Goal: Find contact information: Find contact information

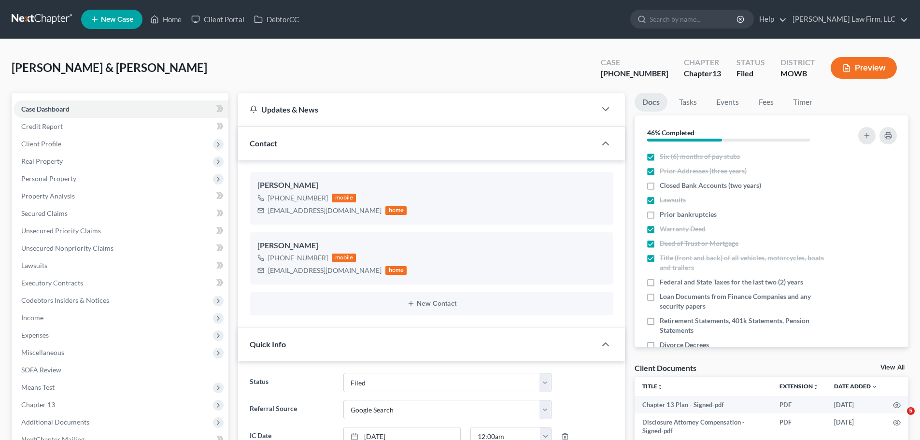
select select "3"
select select "4"
select select "0"
click at [168, 22] on link "Home" at bounding box center [165, 19] width 41 height 17
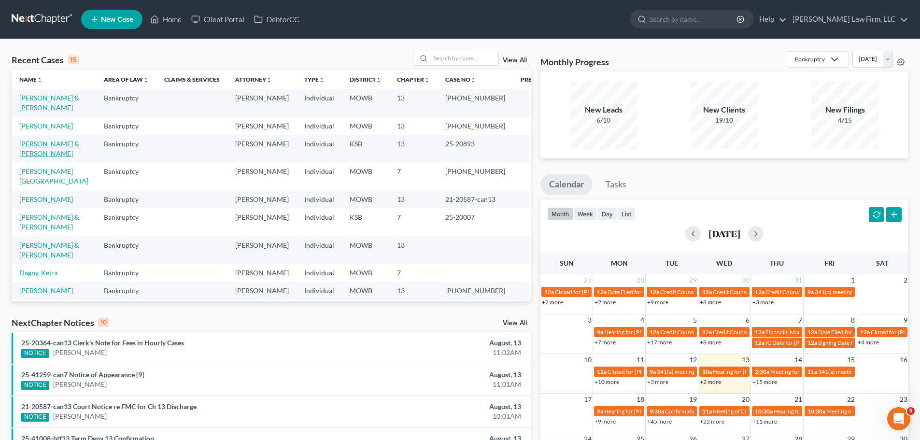
click at [62, 143] on link "[PERSON_NAME] & [PERSON_NAME]" at bounding box center [49, 149] width 60 height 18
select select "4"
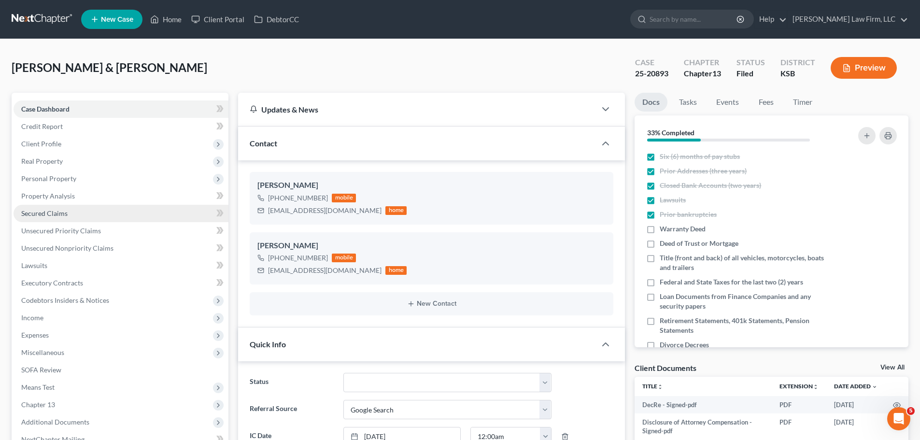
scroll to position [2976, 0]
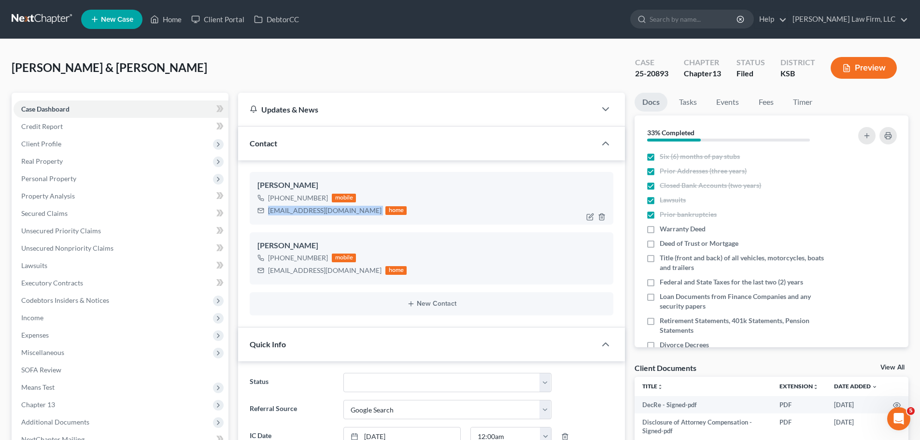
drag, startPoint x: 353, startPoint y: 213, endPoint x: 268, endPoint y: 218, distance: 85.2
click at [268, 218] on div "[PERSON_NAME] [PHONE_NUMBER] mobile [EMAIL_ADDRESS][DOMAIN_NAME] home" at bounding box center [432, 198] width 364 height 52
copy div "[EMAIL_ADDRESS][DOMAIN_NAME]"
drag, startPoint x: 318, startPoint y: 184, endPoint x: 252, endPoint y: 190, distance: 66.5
click at [252, 190] on div "[PERSON_NAME] [PHONE_NUMBER] mobile [EMAIL_ADDRESS][DOMAIN_NAME] home" at bounding box center [432, 198] width 364 height 52
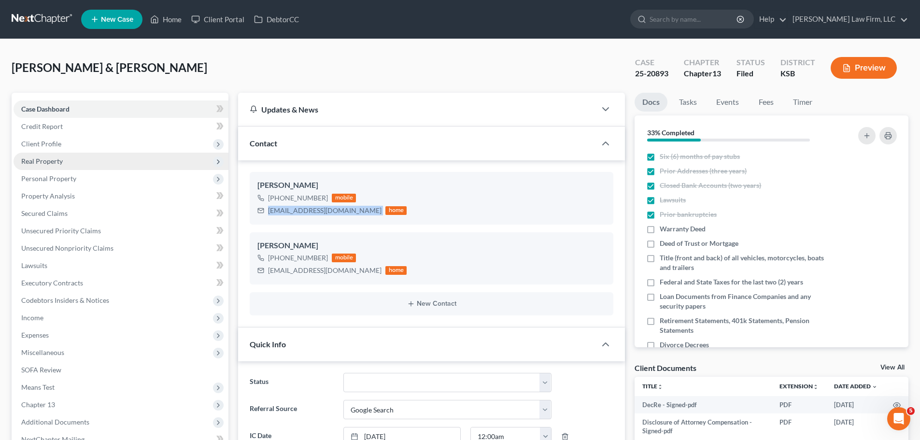
copy div "[PERSON_NAME]"
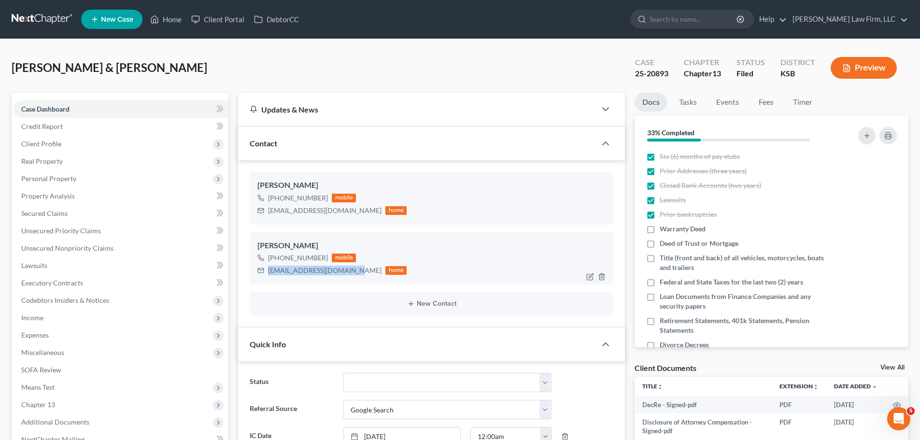
drag, startPoint x: 350, startPoint y: 273, endPoint x: 267, endPoint y: 277, distance: 83.2
click at [267, 277] on div "[EMAIL_ADDRESS][DOMAIN_NAME] home" at bounding box center [331, 270] width 149 height 13
copy div "[EMAIL_ADDRESS][DOMAIN_NAME]"
drag, startPoint x: 318, startPoint y: 249, endPoint x: 258, endPoint y: 250, distance: 59.4
click at [258, 250] on div "[PERSON_NAME]" at bounding box center [431, 246] width 348 height 12
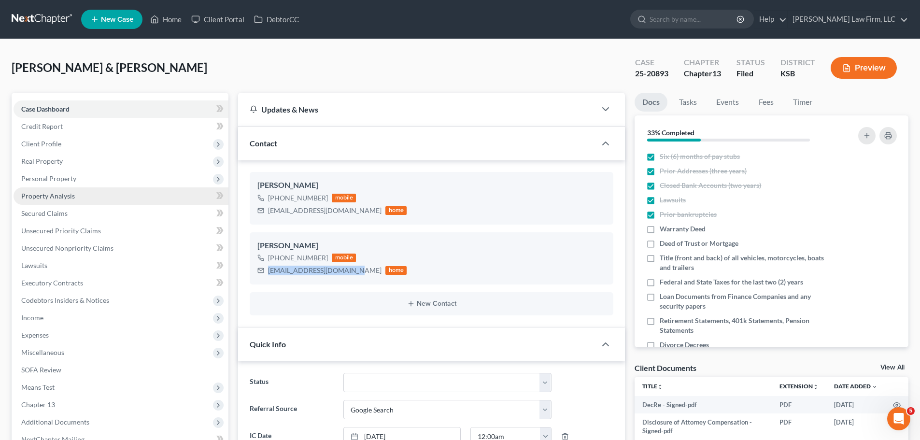
copy div "[PERSON_NAME]"
